Goal: Task Accomplishment & Management: Use online tool/utility

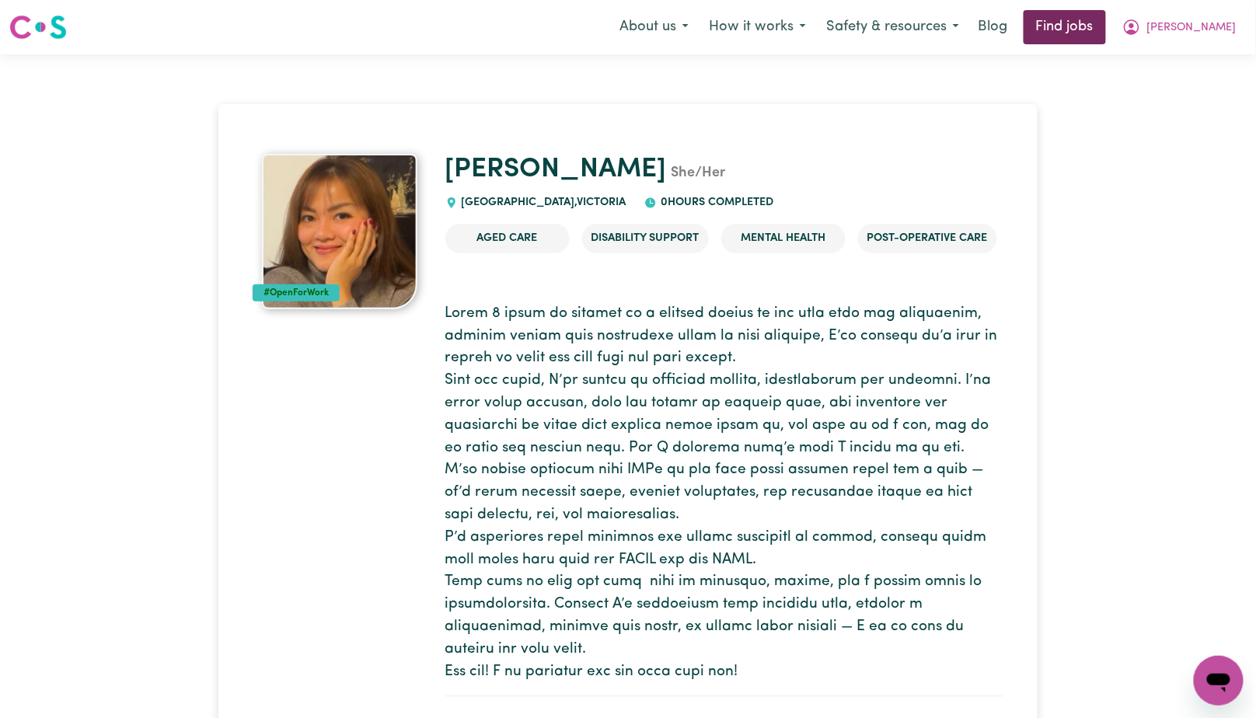
click at [1106, 20] on link "Find jobs" at bounding box center [1065, 27] width 82 height 34
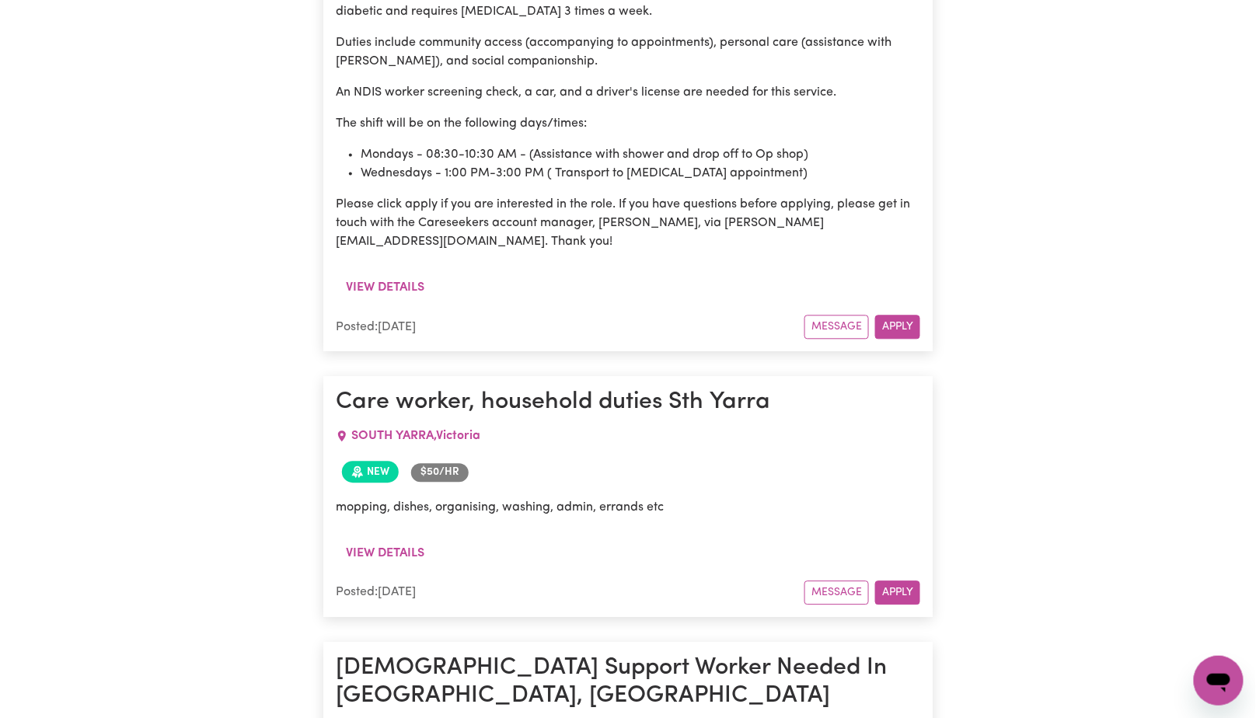
scroll to position [989, 0]
click at [363, 539] on button "View details" at bounding box center [385, 554] width 99 height 30
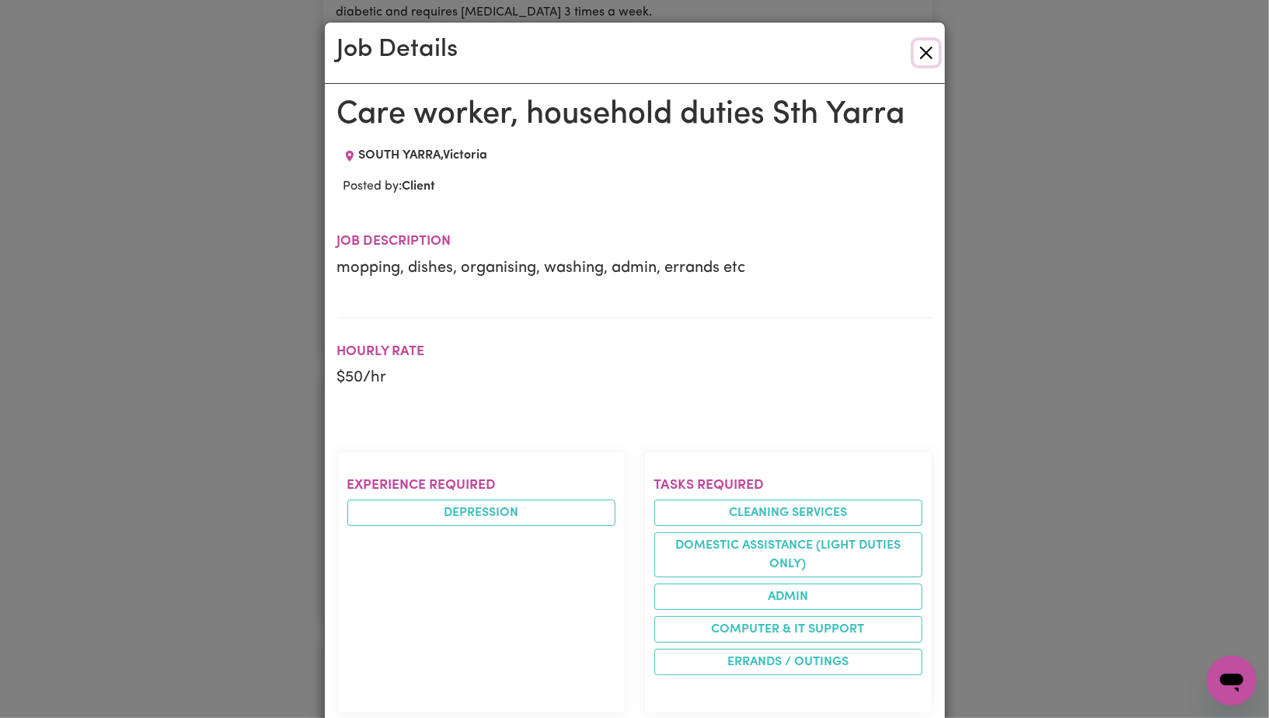
click at [919, 54] on button "Close" at bounding box center [926, 52] width 25 height 25
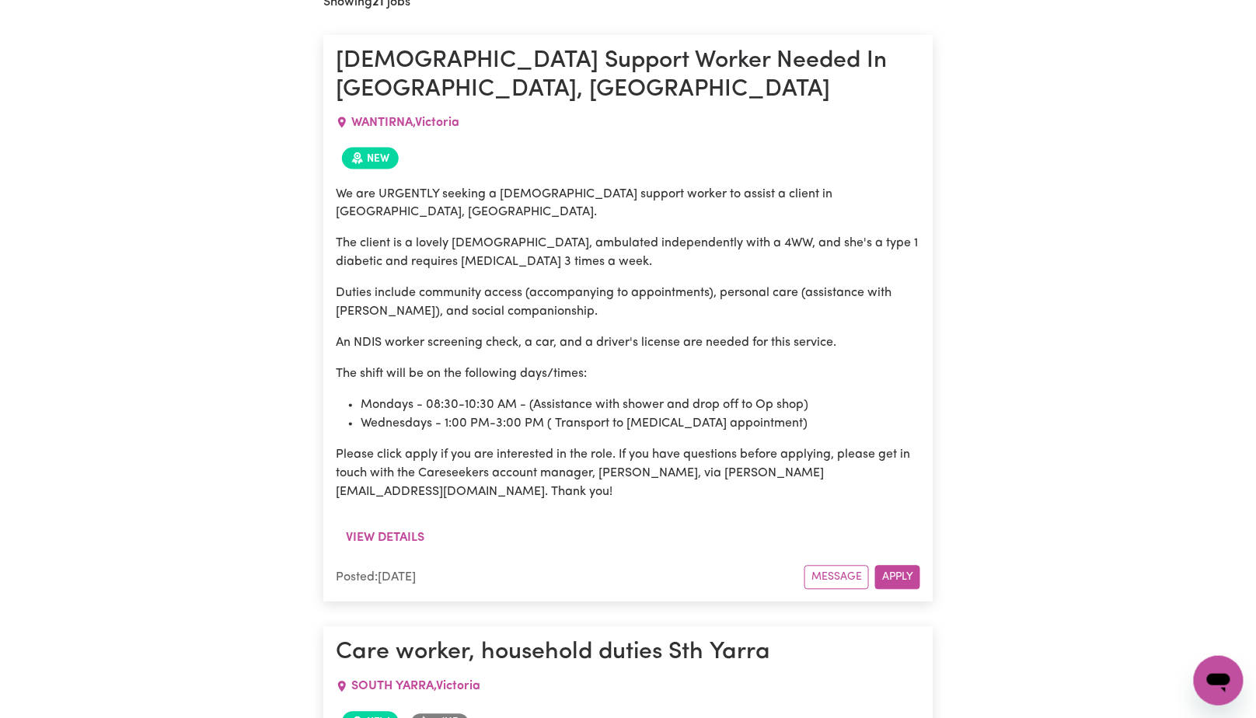
scroll to position [724, 0]
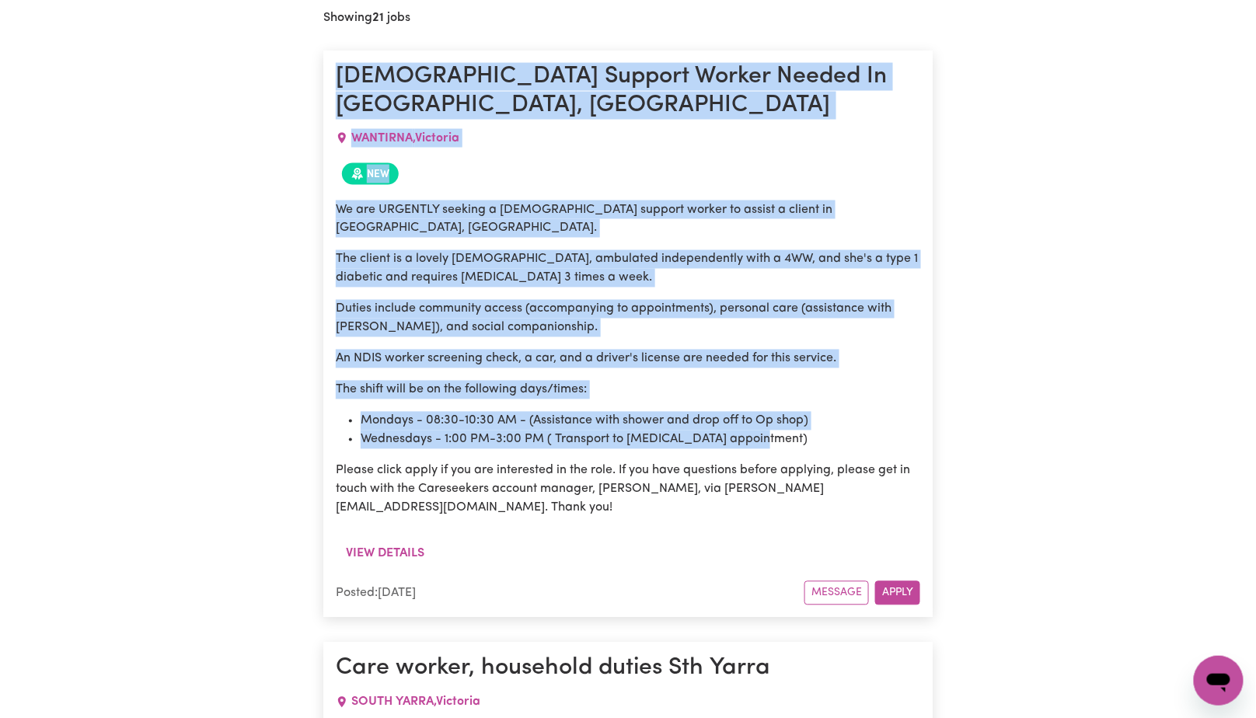
drag, startPoint x: 337, startPoint y: 71, endPoint x: 772, endPoint y: 399, distance: 545.4
click at [772, 399] on article "[DEMOGRAPHIC_DATA] Support Worker Needed In [GEOGRAPHIC_DATA], [GEOGRAPHIC_DATA…" at bounding box center [627, 334] width 609 height 567
copy article "[DEMOGRAPHIC_DATA] Support Worker Needed In [GEOGRAPHIC_DATA], [GEOGRAPHIC_DATA…"
click at [846, 157] on div "New" at bounding box center [628, 174] width 584 height 34
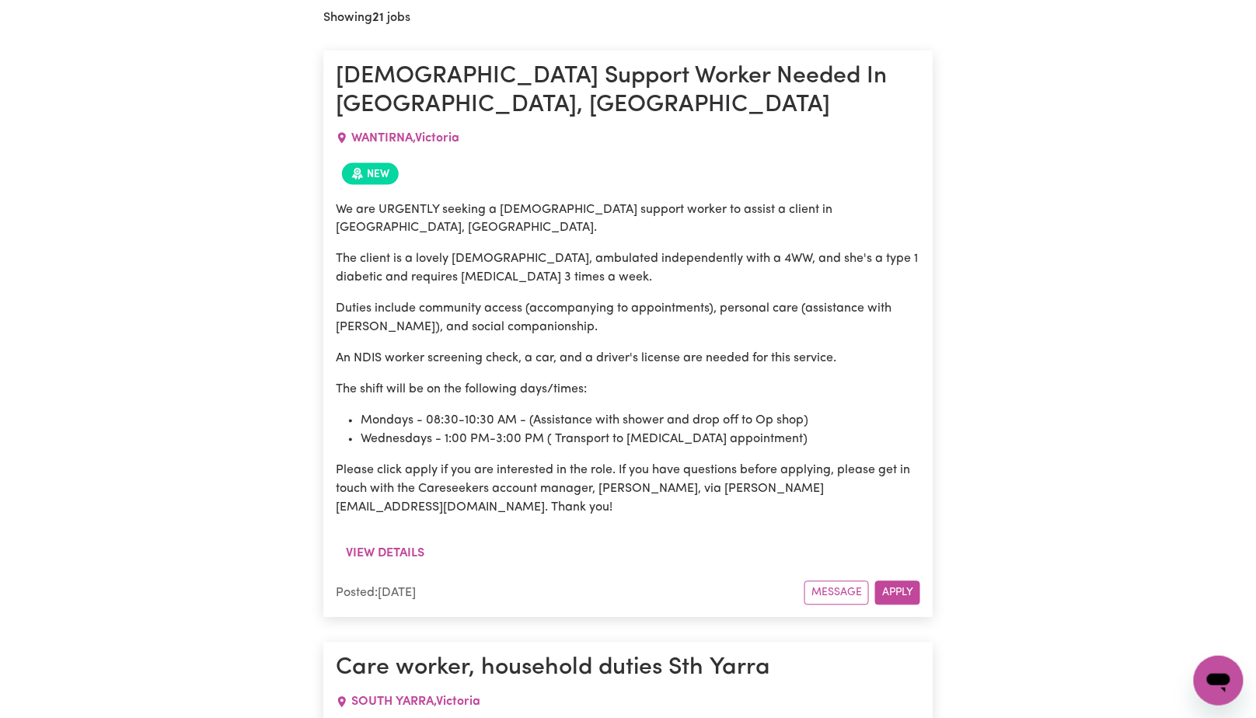
click at [859, 326] on div "We are URGENTLY seeking a [DEMOGRAPHIC_DATA] support worker to assist a client …" at bounding box center [628, 359] width 584 height 317
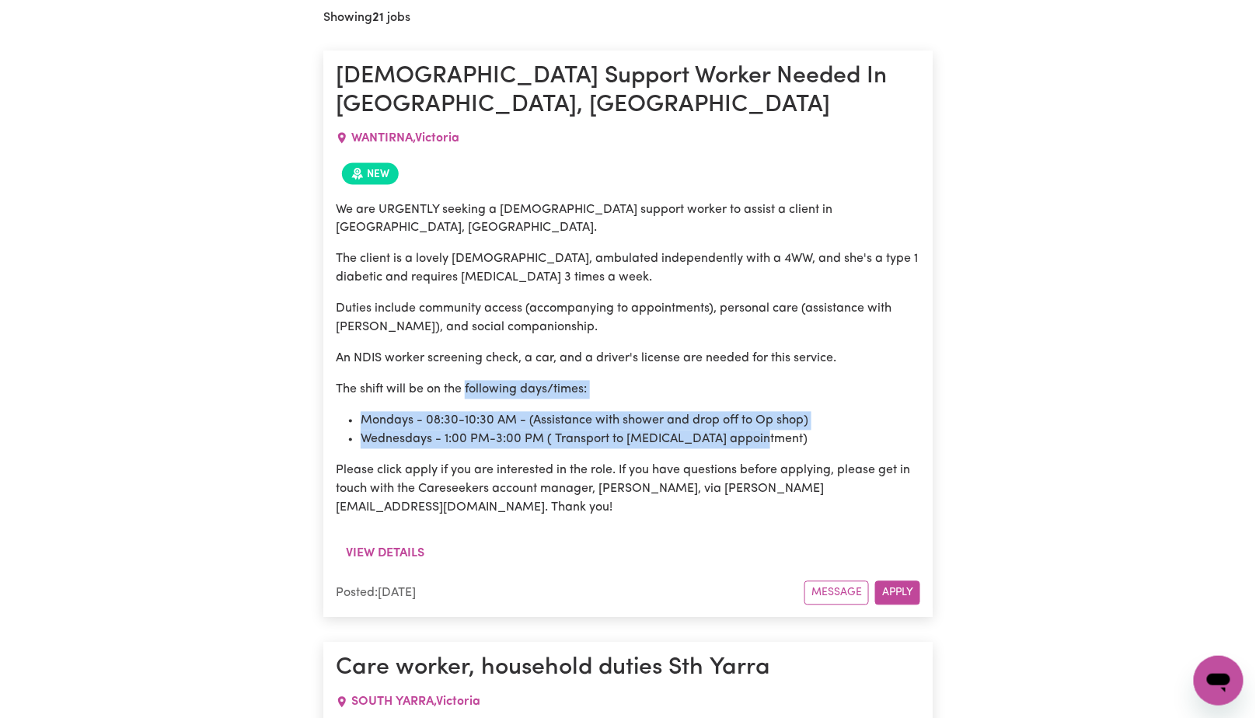
drag, startPoint x: 466, startPoint y: 344, endPoint x: 777, endPoint y: 393, distance: 314.7
click at [777, 393] on div "We are URGENTLY seeking a [DEMOGRAPHIC_DATA] support worker to assist a client …" at bounding box center [628, 359] width 584 height 317
copy div "following days/times: Mondays - 08:30-10:30 AM - (Assistance with shower and dr…"
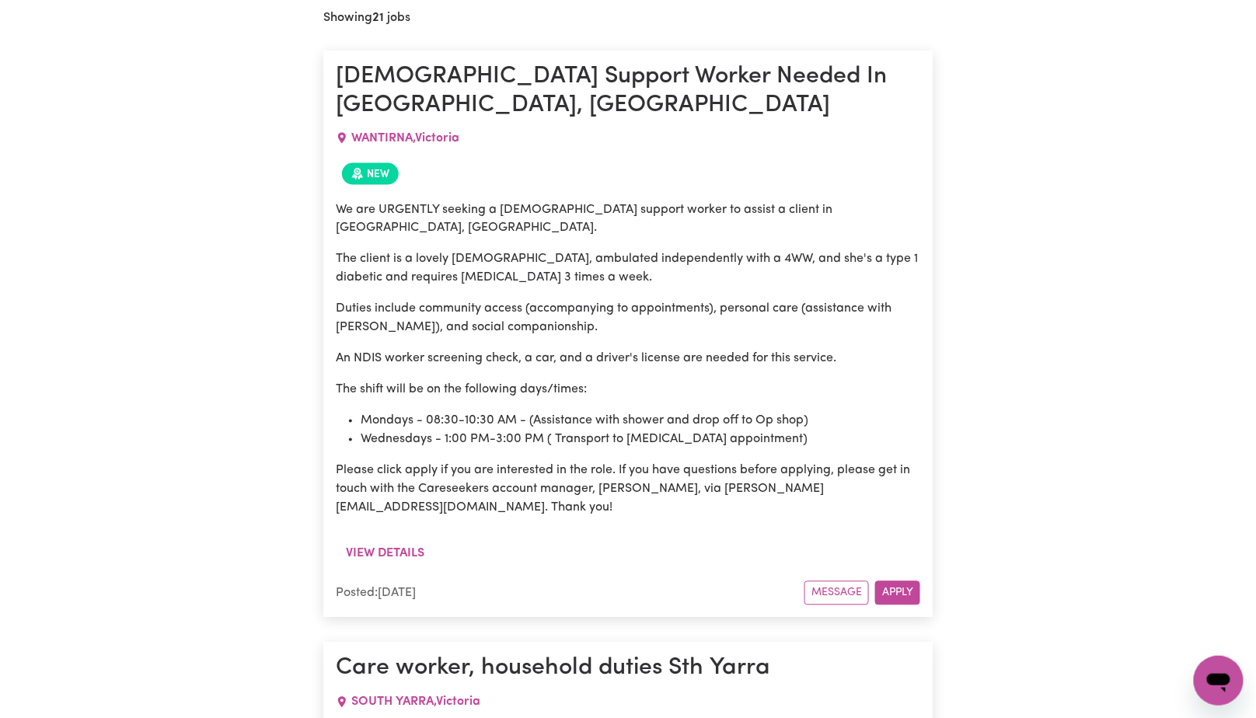
click at [888, 381] on p "The shift will be on the following days/times:" at bounding box center [628, 390] width 584 height 19
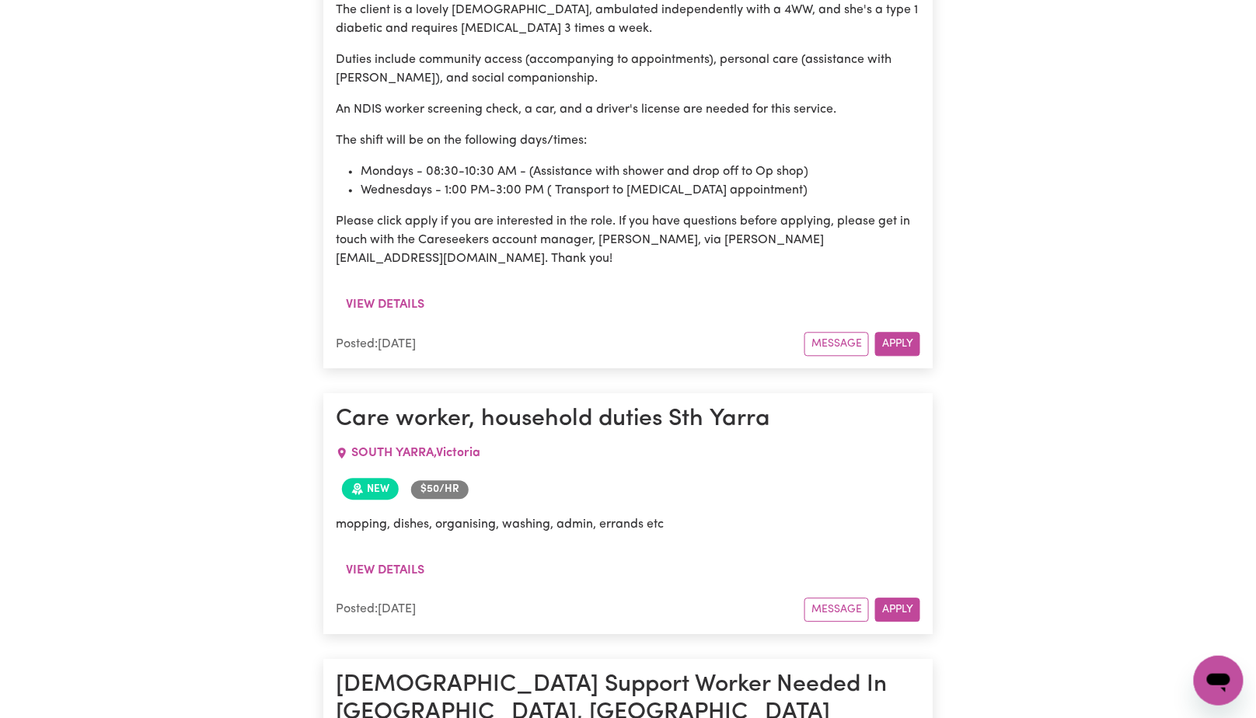
scroll to position [977, 0]
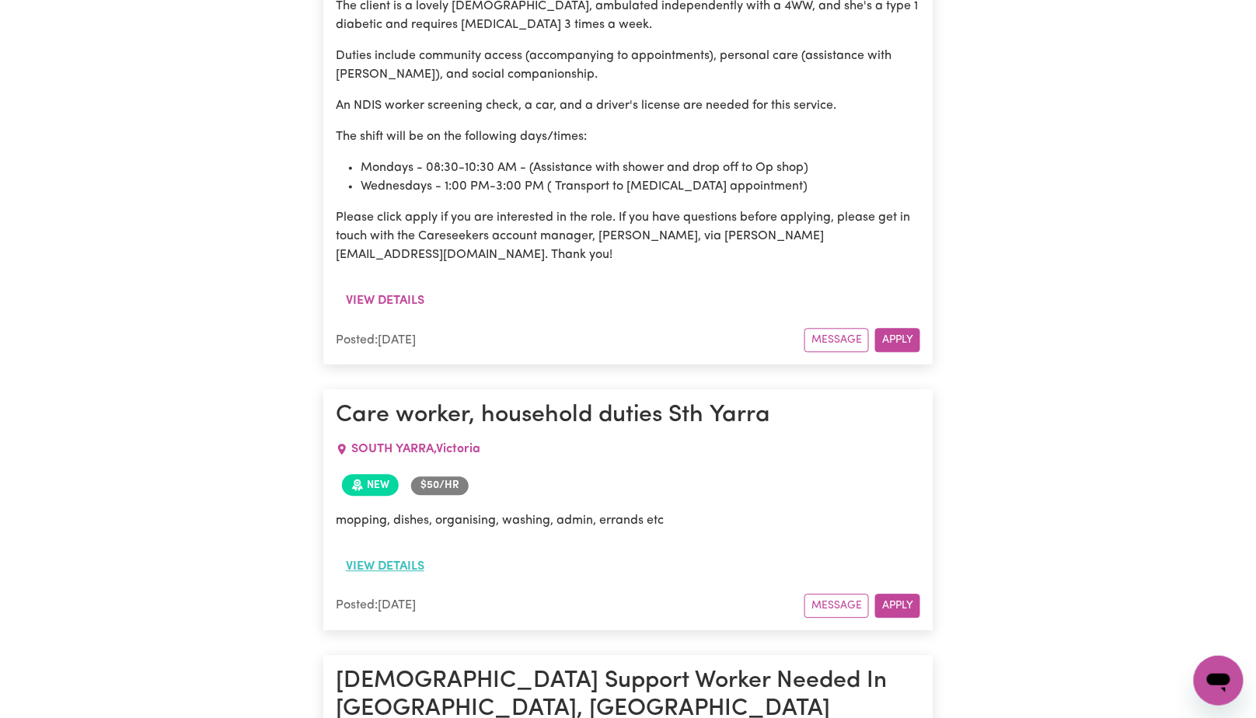
click at [397, 552] on button "View details" at bounding box center [385, 567] width 99 height 30
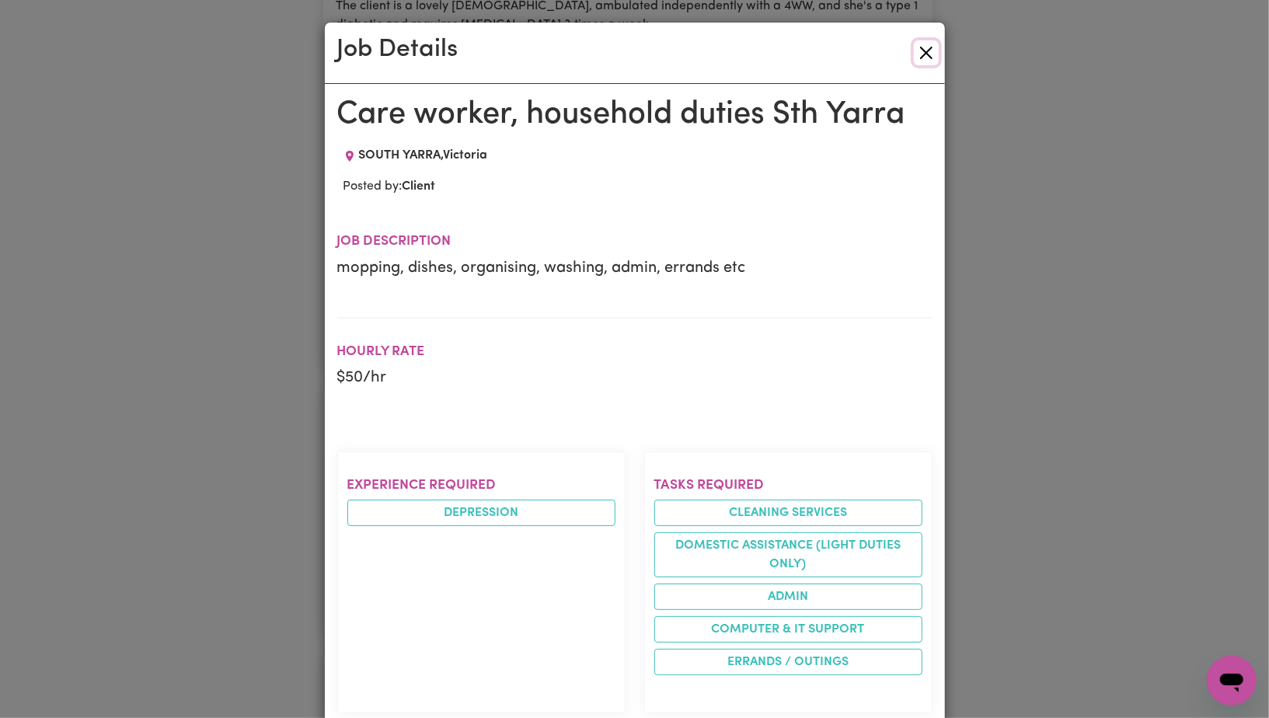
click at [919, 47] on button "Close" at bounding box center [926, 52] width 25 height 25
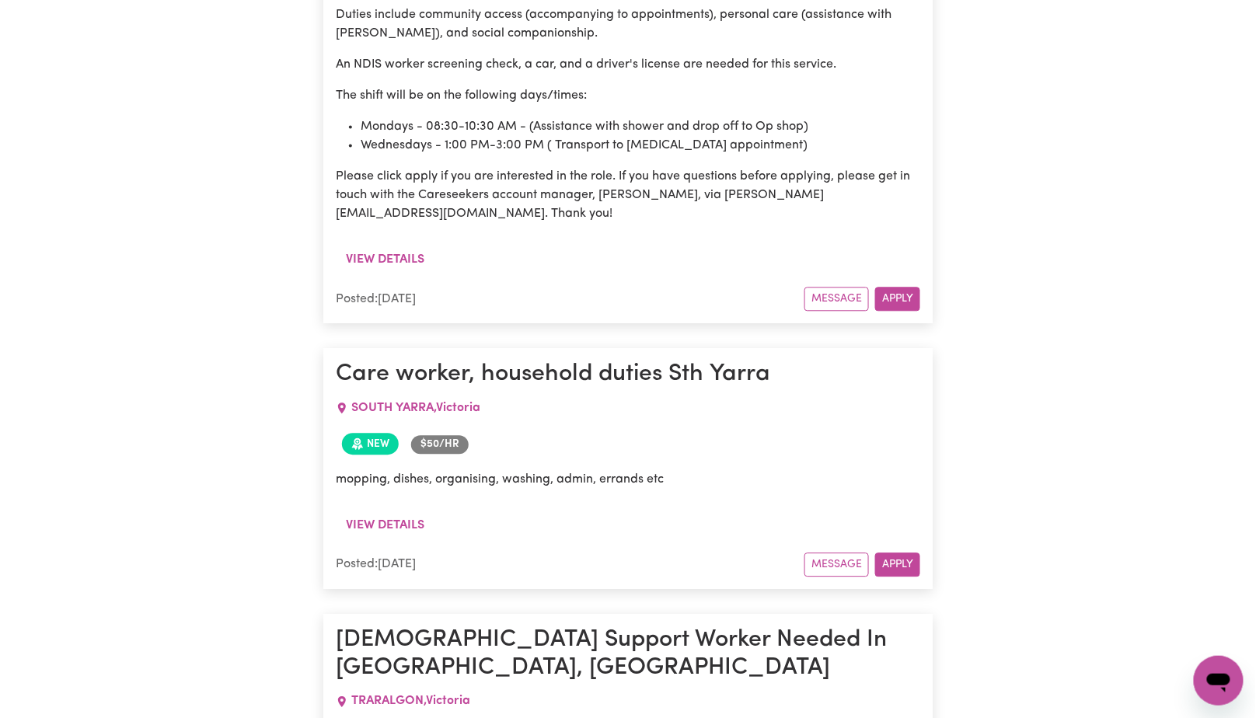
scroll to position [1019, 0]
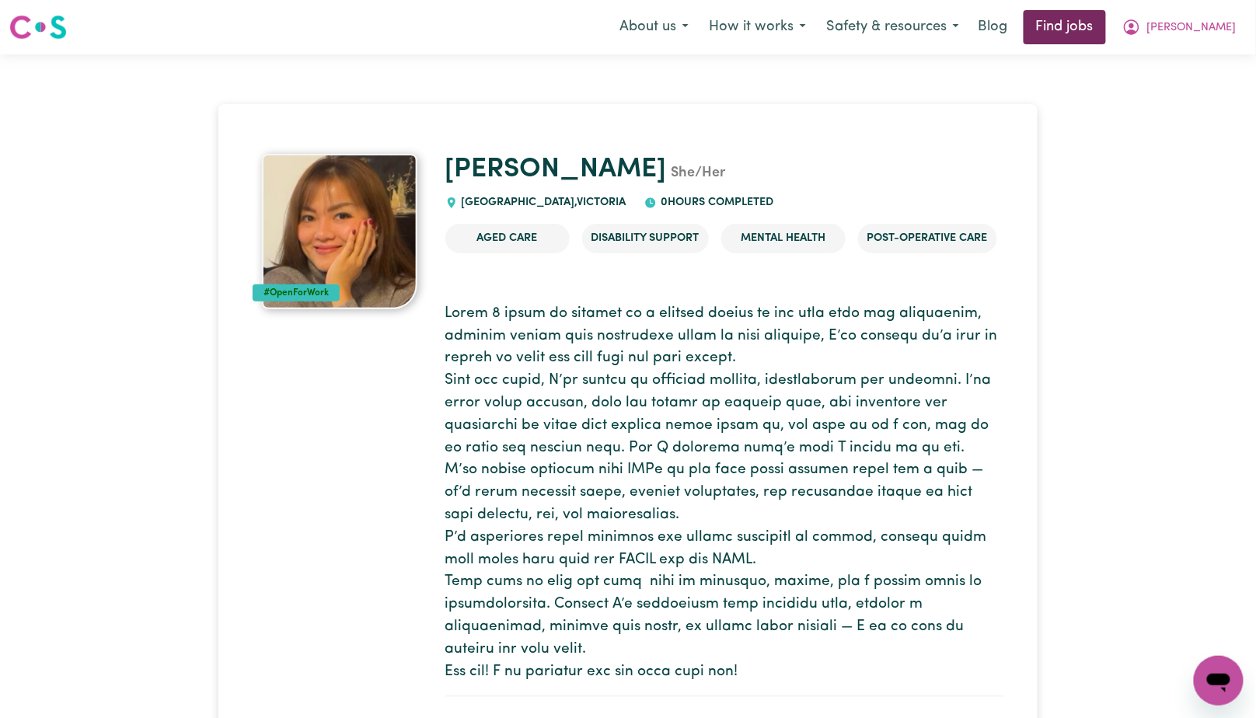
click at [1093, 23] on link "Find jobs" at bounding box center [1065, 27] width 82 height 34
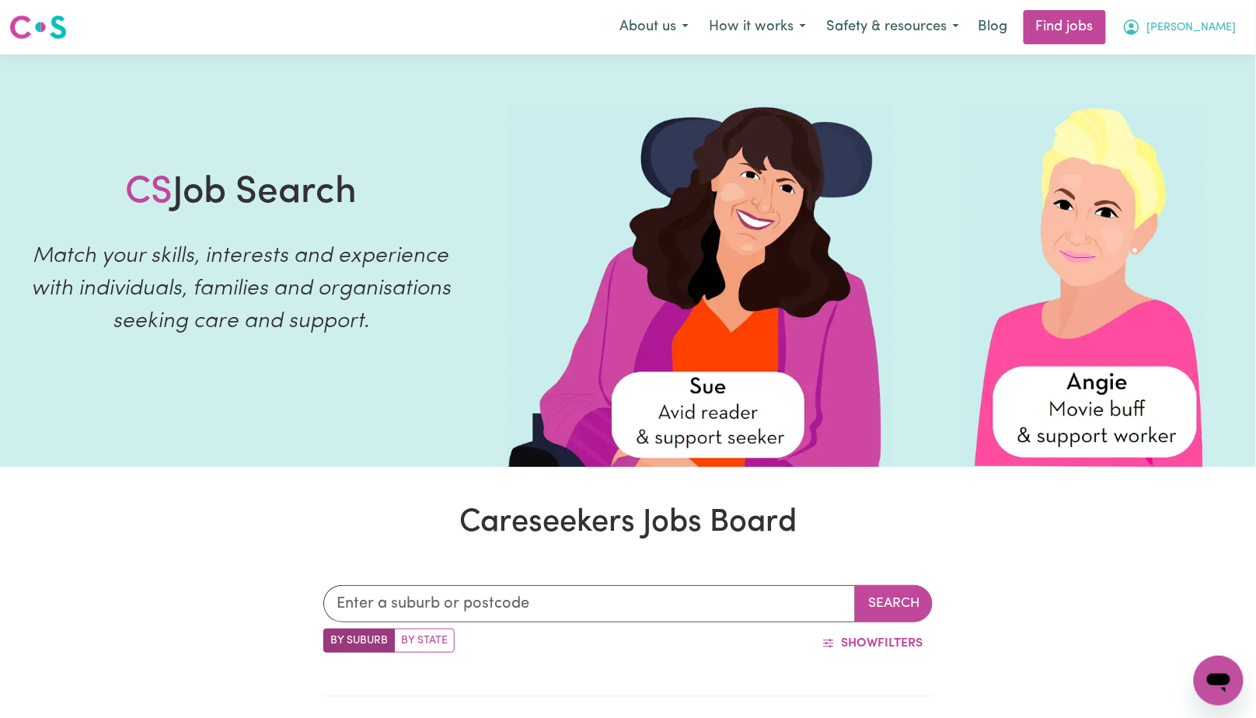
click at [1230, 28] on span "[PERSON_NAME]" at bounding box center [1191, 27] width 89 height 17
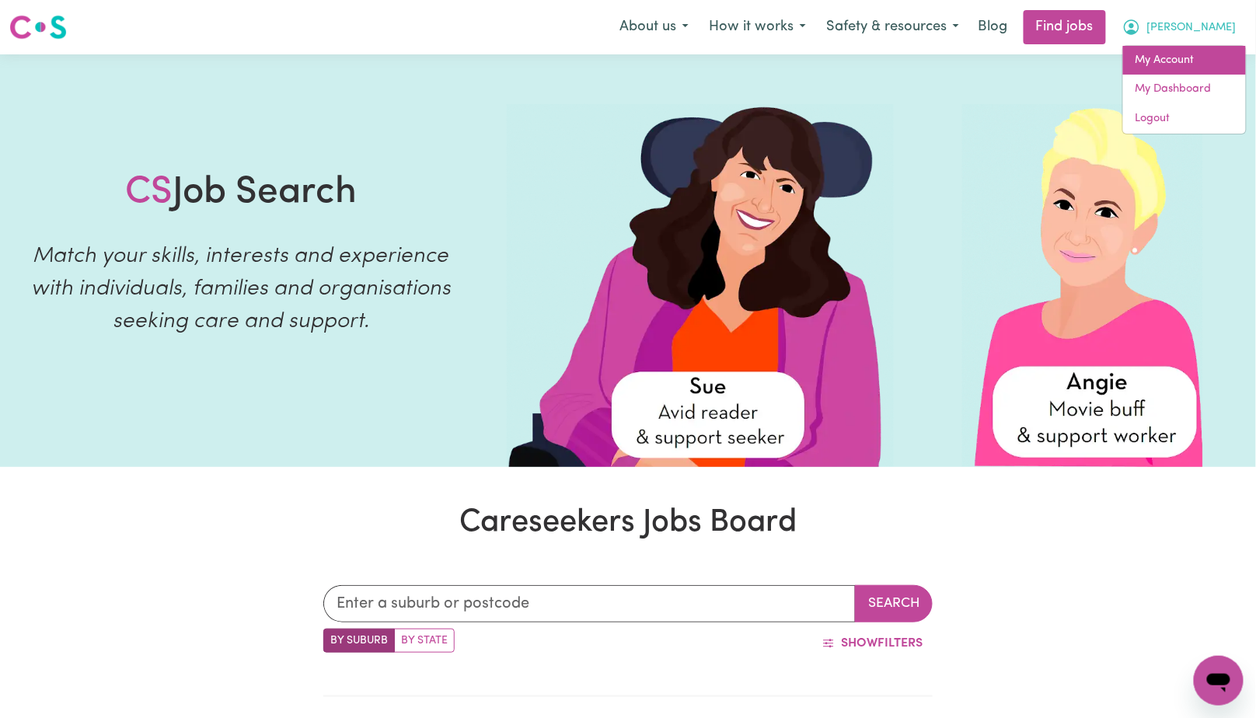
click at [1192, 52] on link "My Account" at bounding box center [1184, 61] width 123 height 30
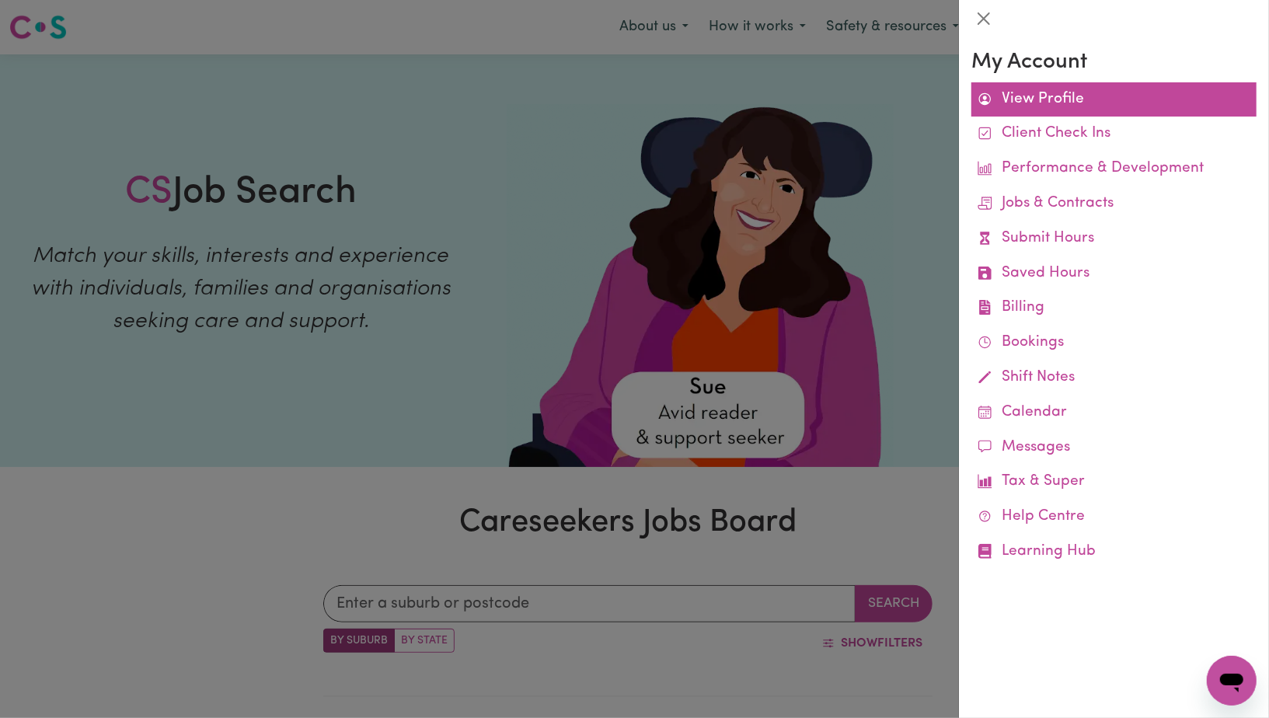
click at [1088, 97] on link "View Profile" at bounding box center [1113, 99] width 285 height 35
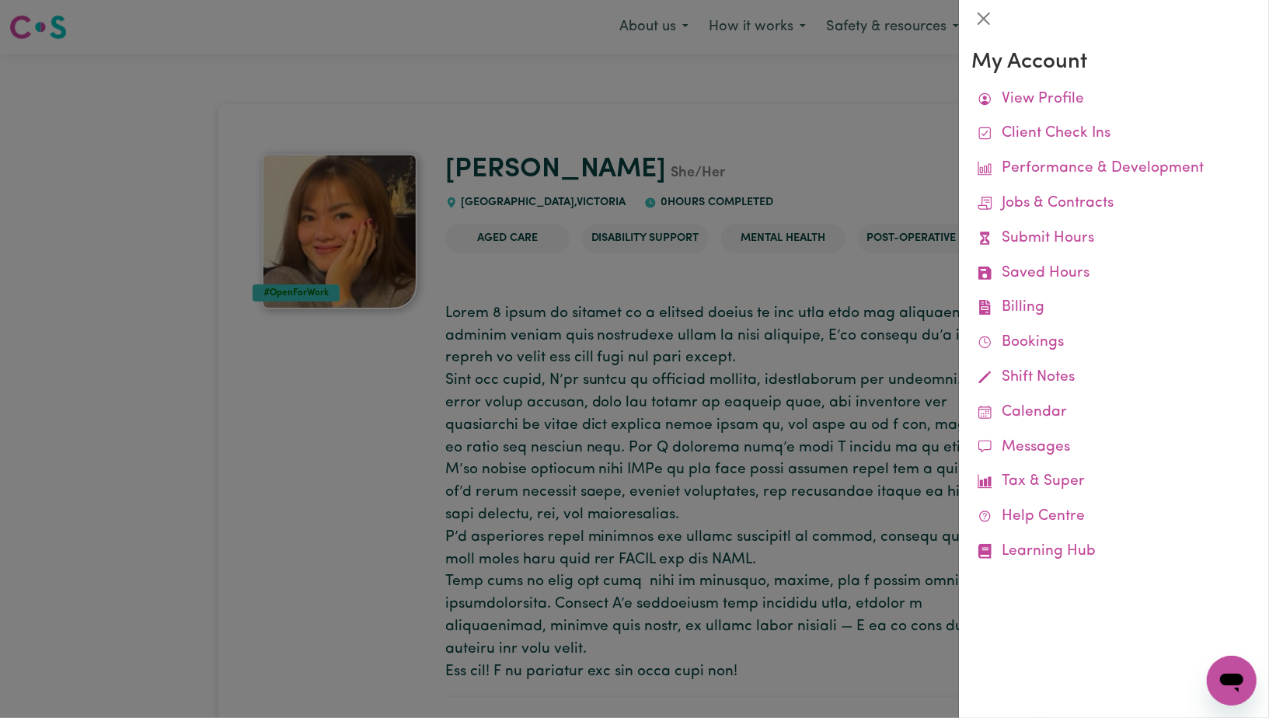
click at [800, 306] on div at bounding box center [634, 359] width 1269 height 718
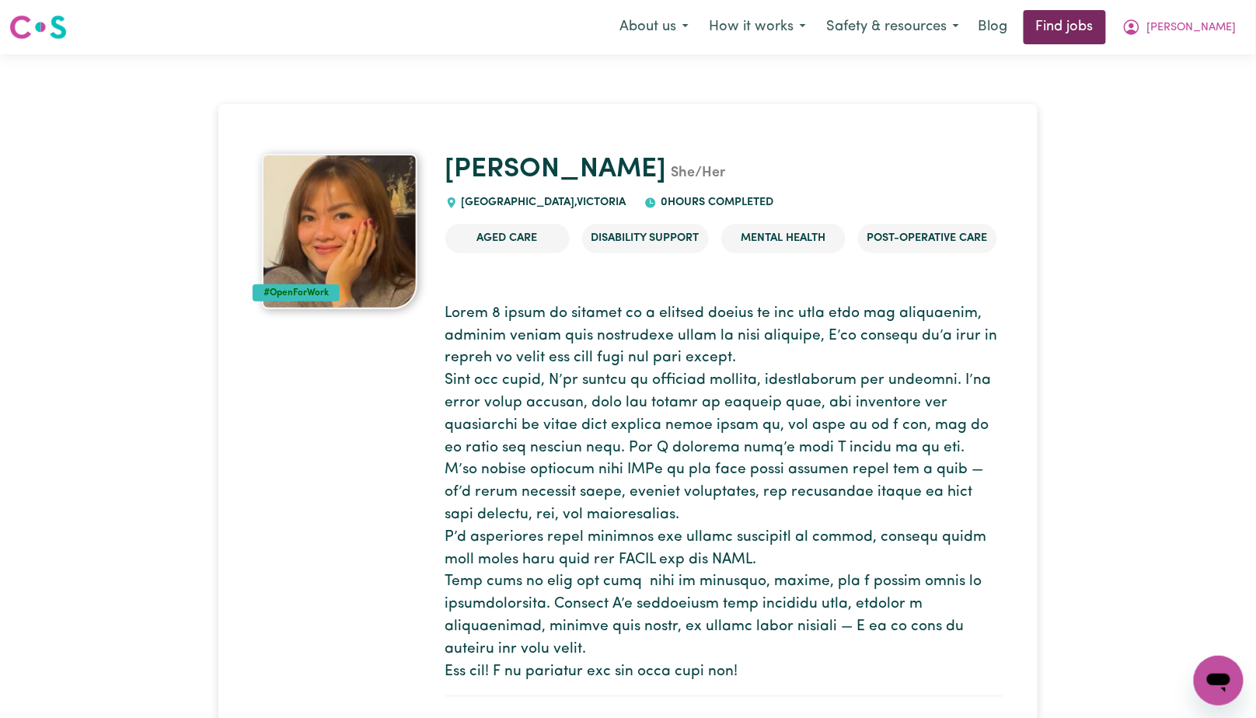
click at [1092, 26] on link "Find jobs" at bounding box center [1065, 27] width 82 height 34
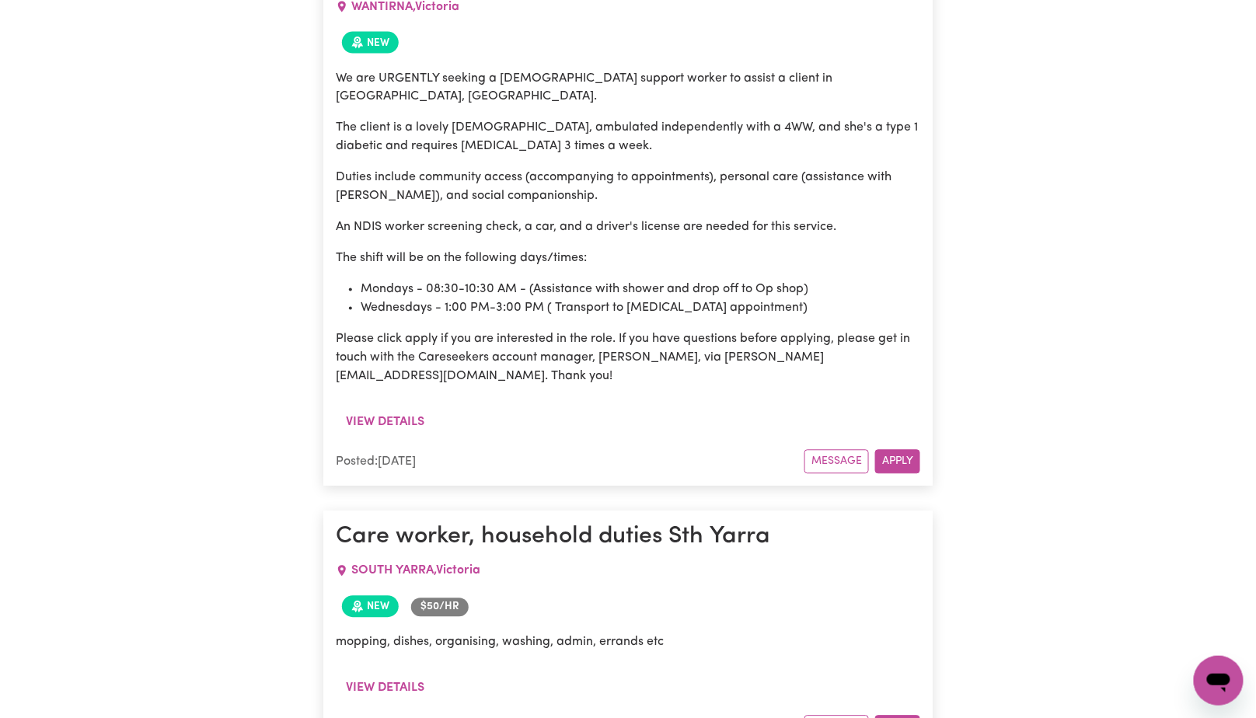
scroll to position [948, 0]
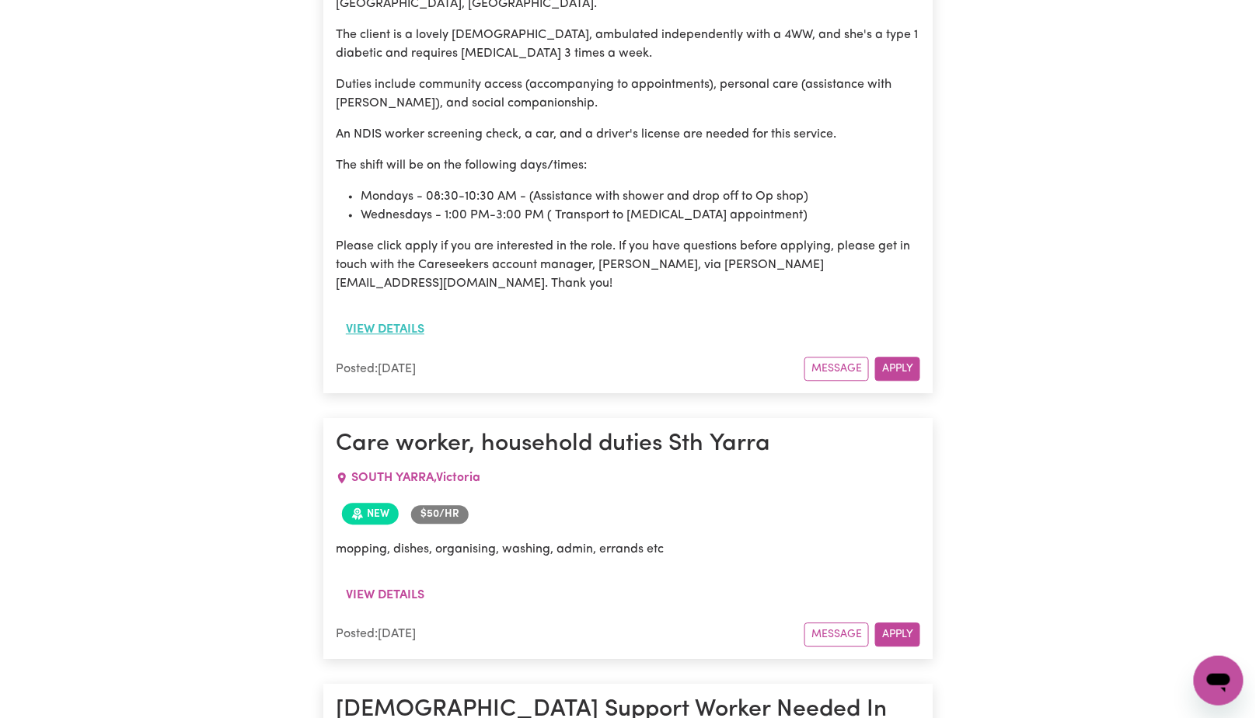
click at [398, 315] on button "View details" at bounding box center [385, 330] width 99 height 30
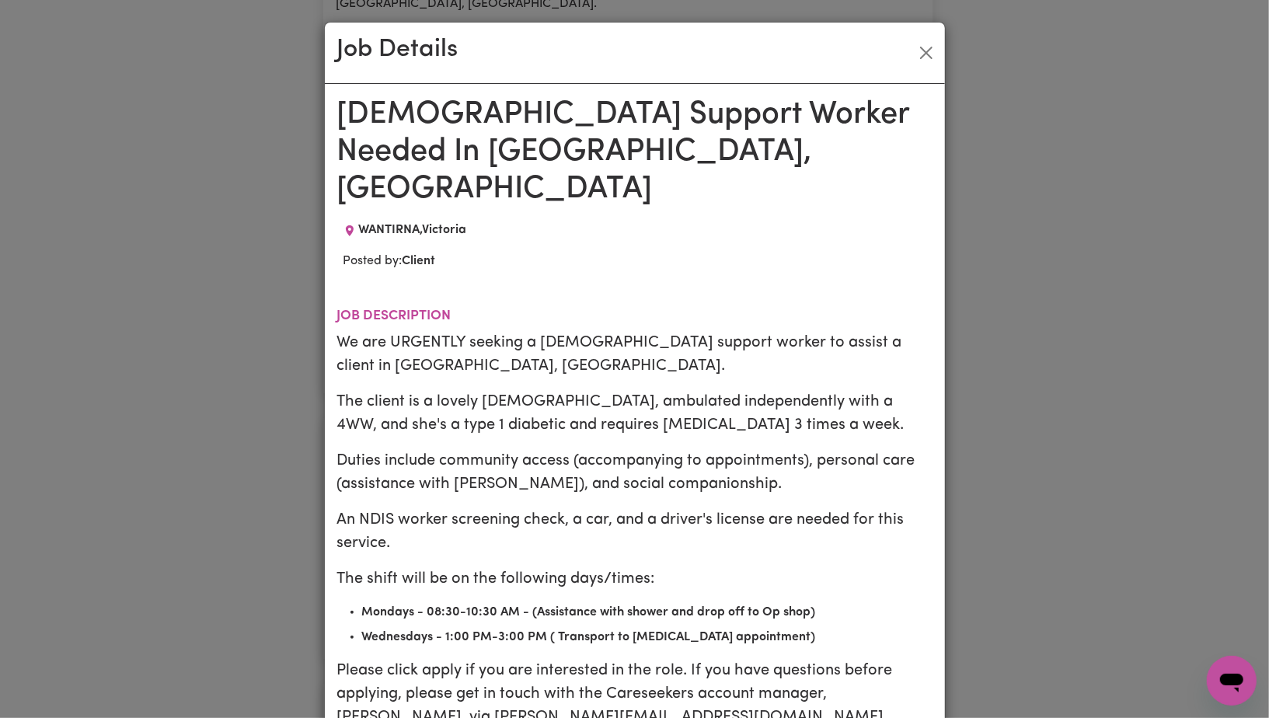
click at [713, 331] on p "We are URGENTLY seeking a [DEMOGRAPHIC_DATA] support worker to assist a client …" at bounding box center [634, 354] width 595 height 47
click at [928, 55] on button "Close" at bounding box center [926, 52] width 25 height 25
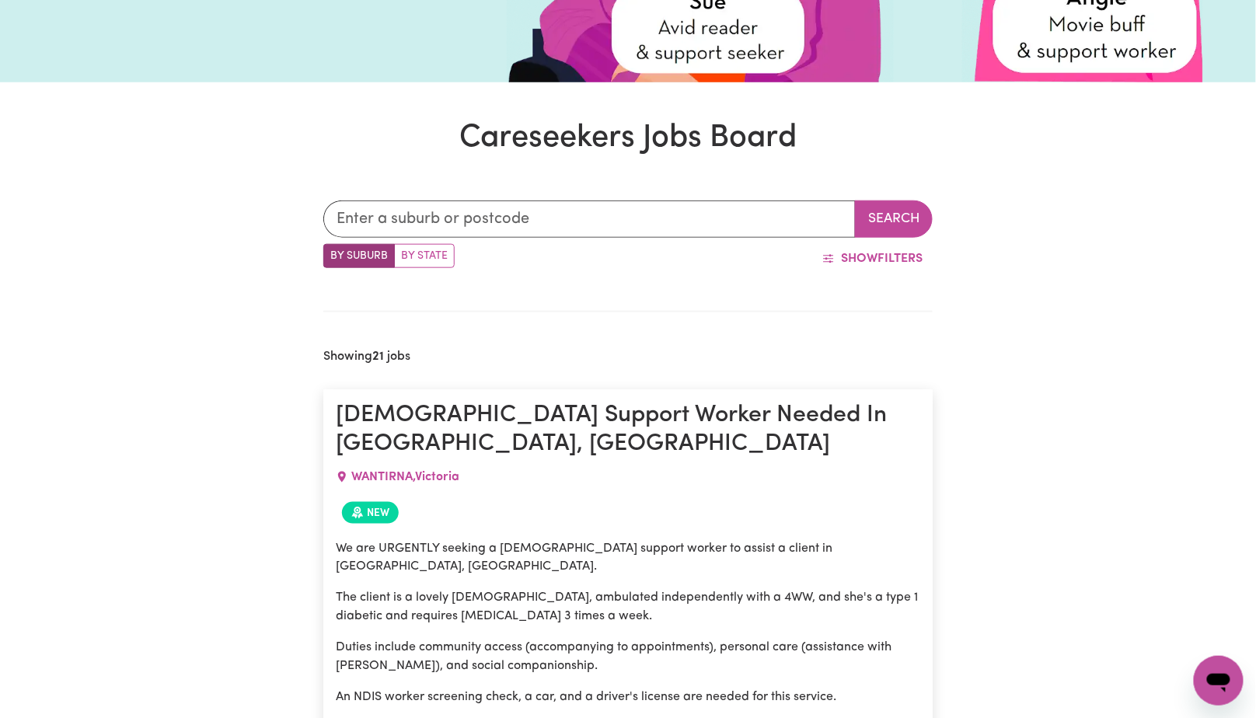
scroll to position [0, 0]
